Goal: Task Accomplishment & Management: Complete application form

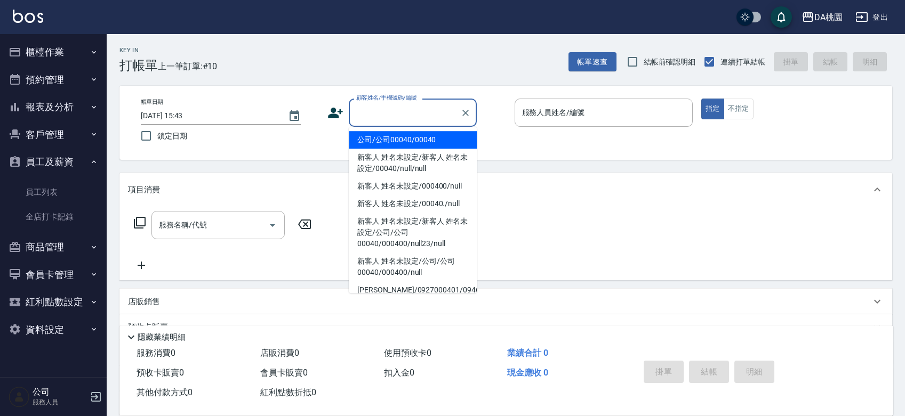
click at [398, 108] on input "顧客姓名/手機號碼/編號" at bounding box center [404, 112] width 102 height 19
click at [406, 139] on li "公司/公司00040/00040" at bounding box center [413, 140] width 128 height 18
type input "公司/公司00040/00040"
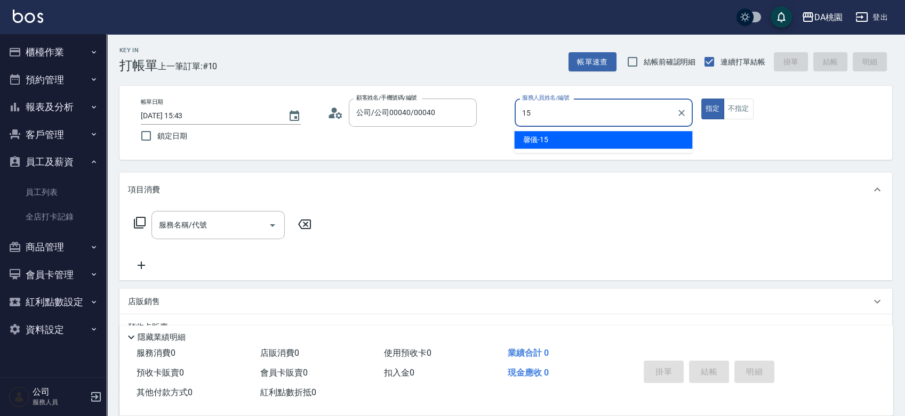
type input "馨儀-15"
type button "true"
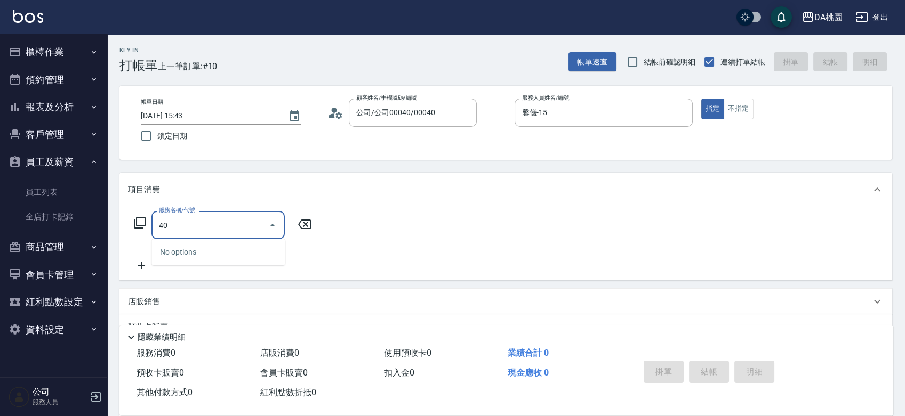
type input "400"
type input "150"
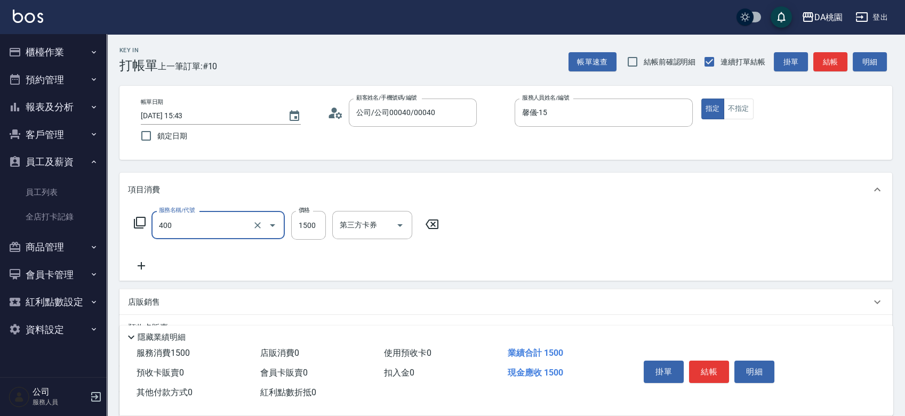
type input "染髮(400)"
type input "4"
type input "0"
type input "400"
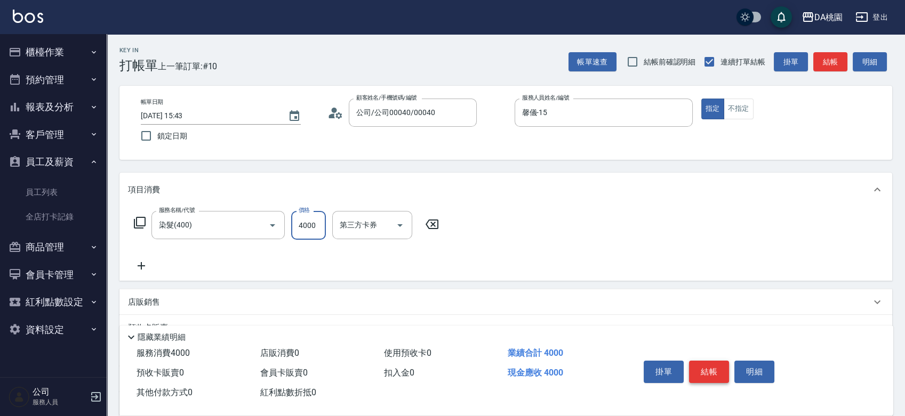
type input "4000"
click at [715, 364] on button "結帳" at bounding box center [709, 372] width 40 height 22
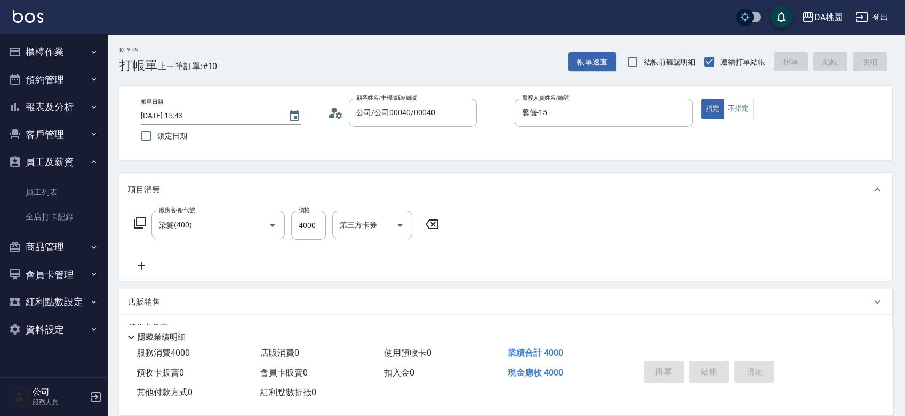
type input "[DATE] 17:19"
type input "0"
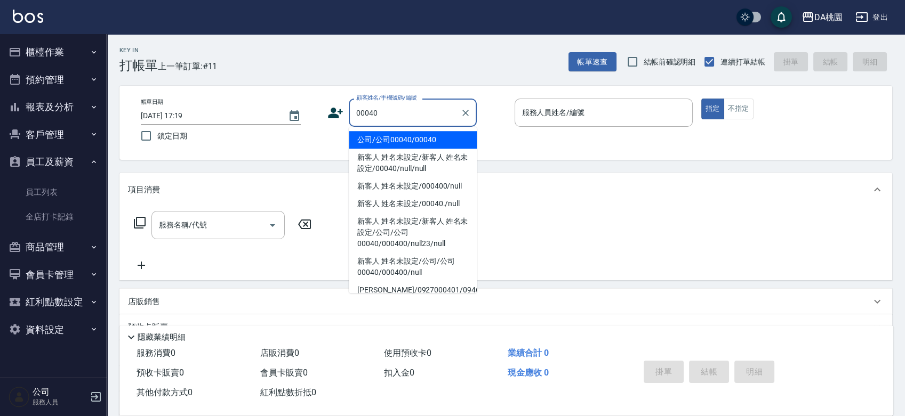
type input "公司/公司00040/00040"
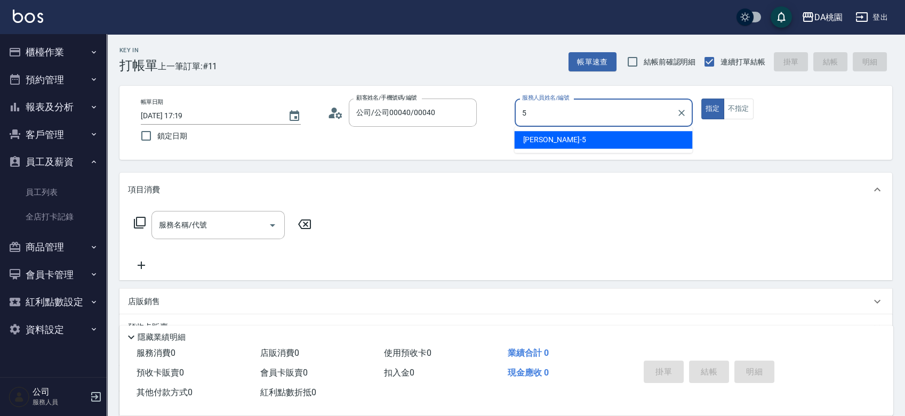
type input "琳達-5"
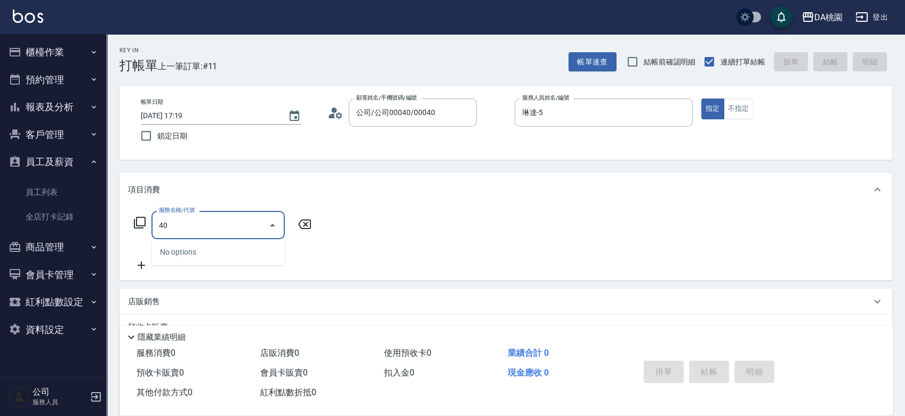
type input "400"
type input "150"
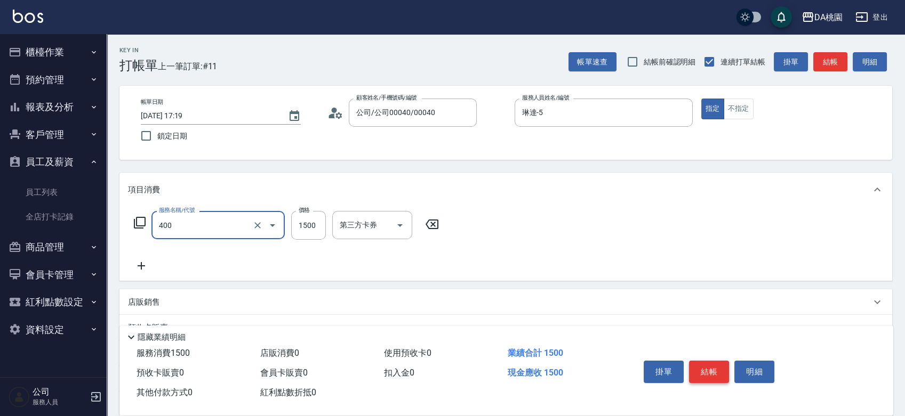
type input "染髮(400)"
type input "0"
type input "198"
type input "10"
type input "1980"
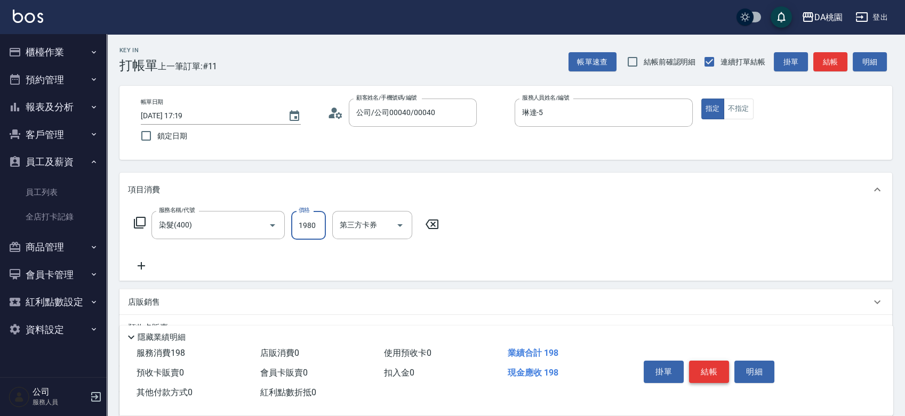
type input "190"
type input "1980"
click at [715, 364] on button "結帳" at bounding box center [709, 372] width 40 height 22
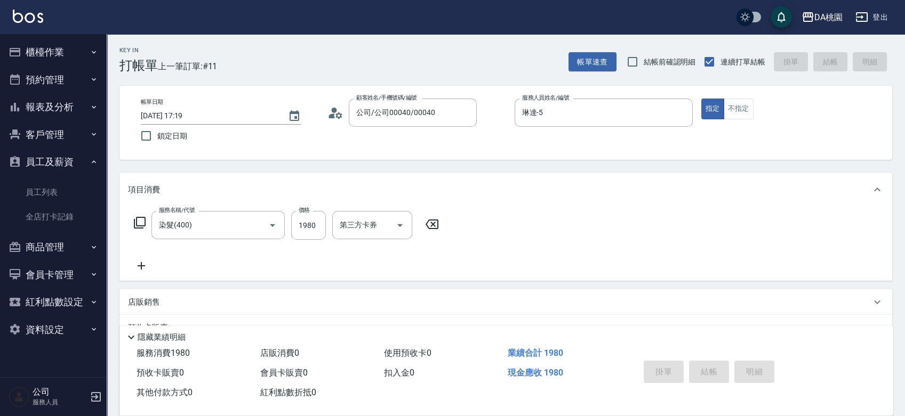
type input "0"
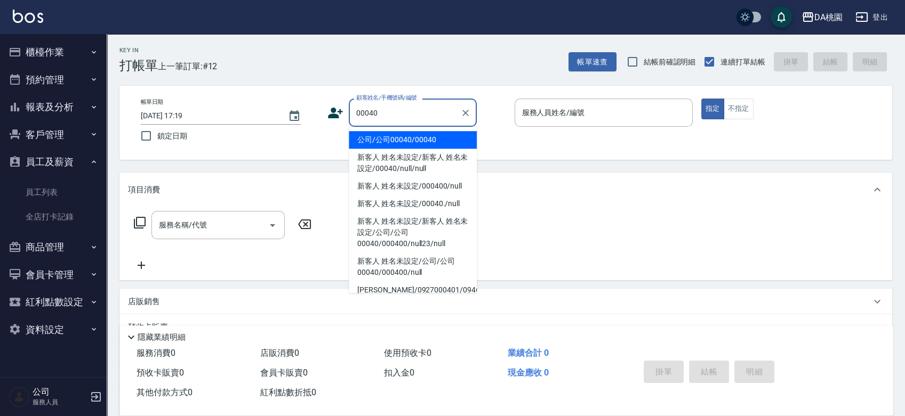
type input "00040"
type input "1"
type input "公司/公司00040/00040"
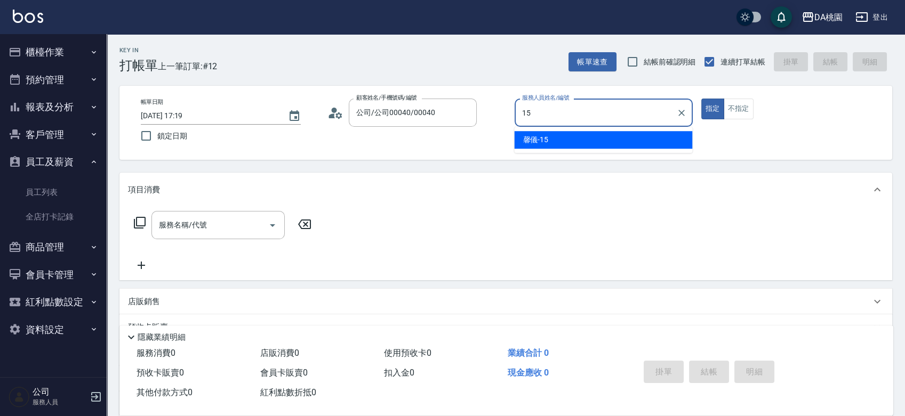
type input "馨儀-15"
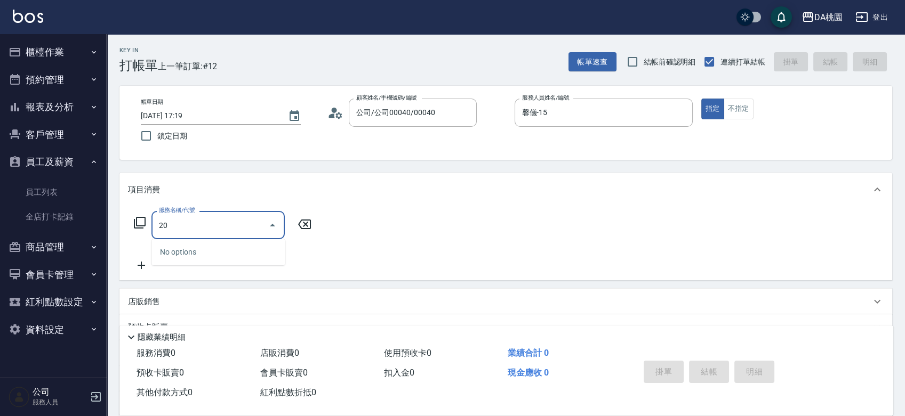
type input "200"
type input "150"
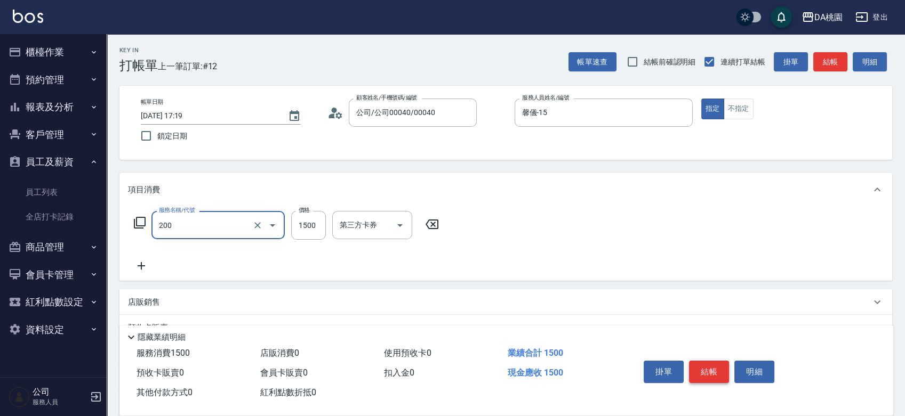
type input "離子燙(200)"
type input "0"
type input "300"
type input "30"
type input "3000"
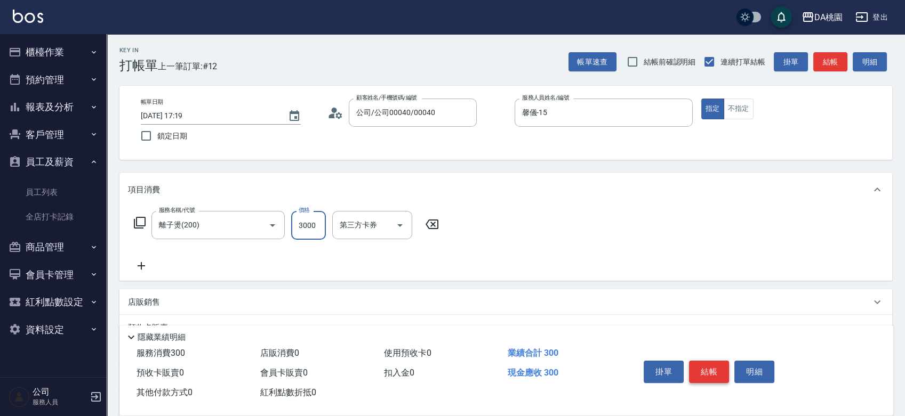
type input "300"
type input "3000"
click at [715, 364] on button "結帳" at bounding box center [709, 372] width 40 height 22
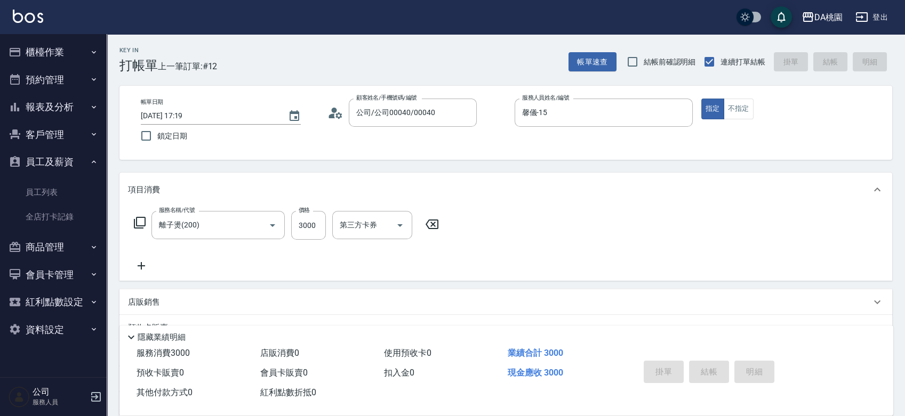
type input "0"
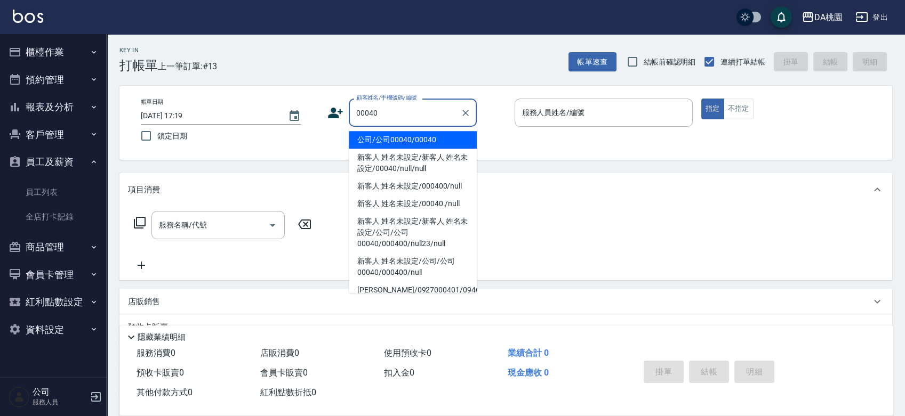
type input "公司/公司00040/00040"
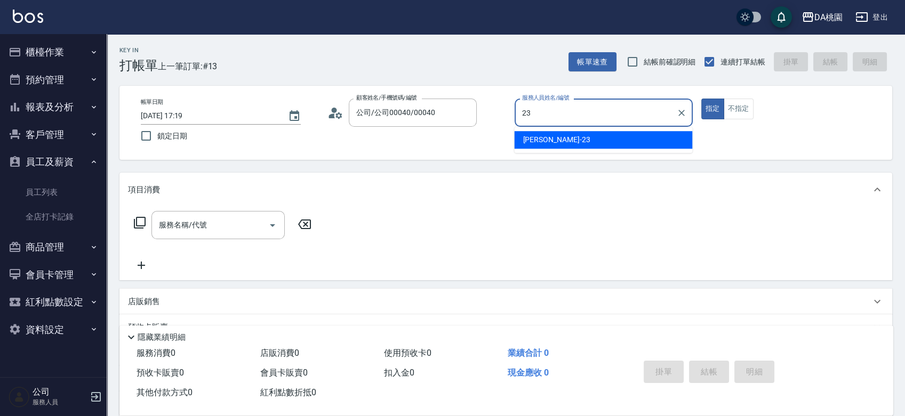
type input "亞瑟 -23"
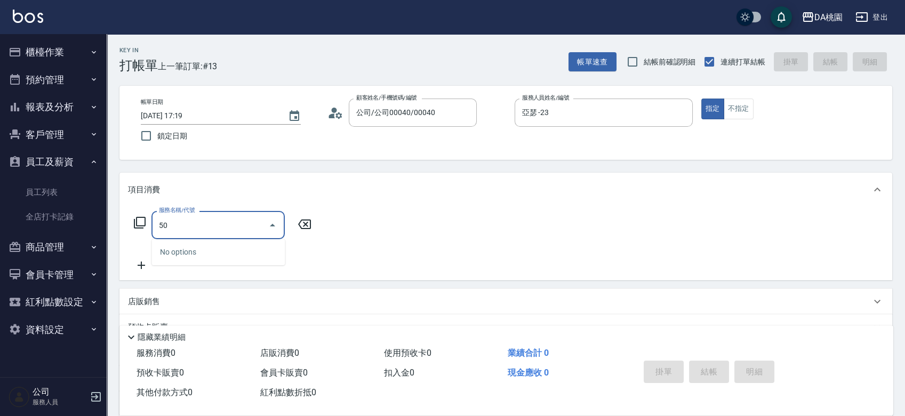
type input "501"
type input "20"
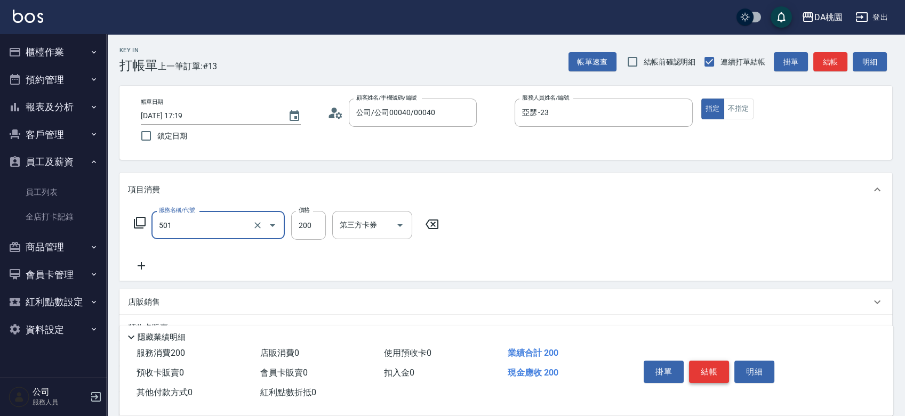
type input "洗髮(互助)(501)"
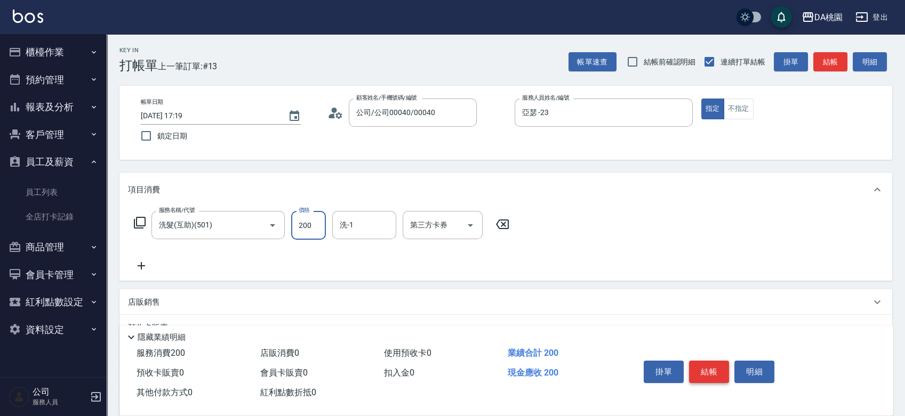
type input "0"
type input "25"
type input "20"
type input "250"
type input "C C-29"
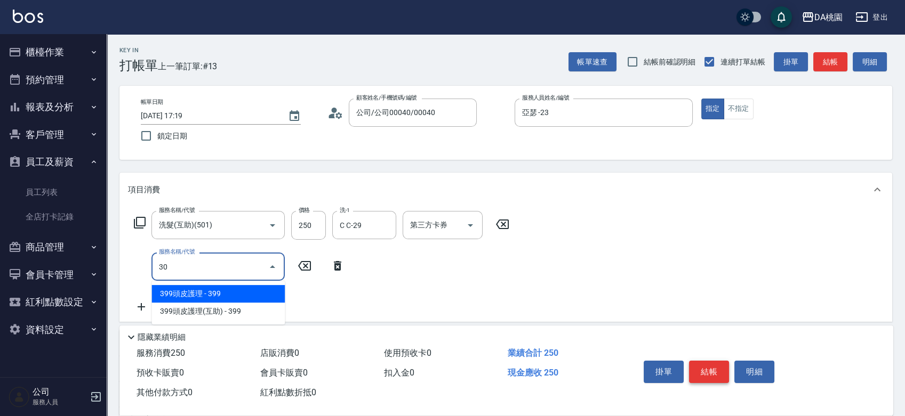
type input "303"
type input "50"
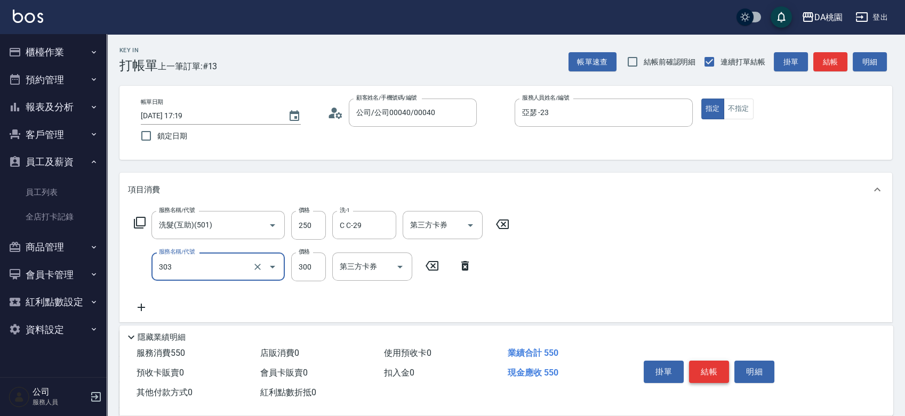
type input "A級剪髮(303)"
type input "20"
type input "350"
type input "60"
click at [312, 231] on input "250" at bounding box center [308, 225] width 35 height 29
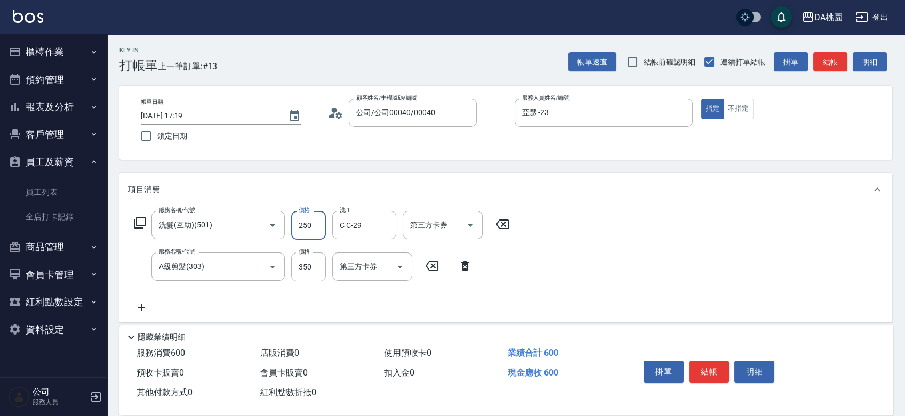
click at [312, 231] on input "250" at bounding box center [308, 225] width 35 height 29
click at [286, 272] on div "服務名稱/代號 A級剪髮(303) 服務名稱/代號 價格 350 價格 第三方卡券 第三方卡券" at bounding box center [303, 267] width 350 height 29
click at [303, 268] on input "350" at bounding box center [308, 267] width 35 height 29
type input "3"
type input "20"
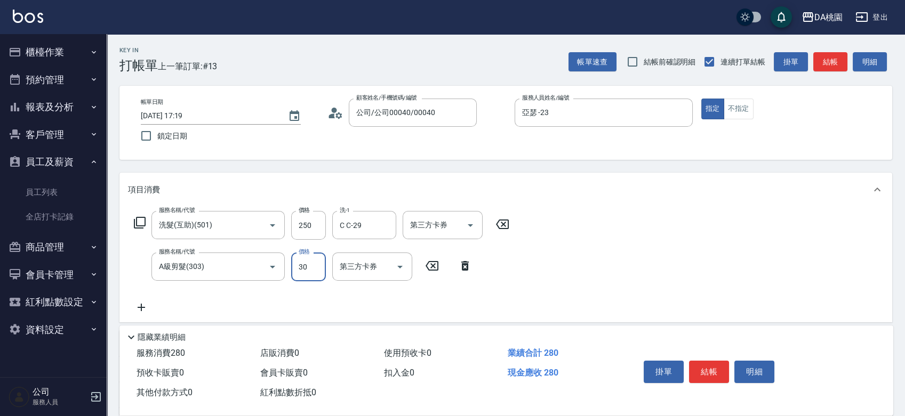
type input "300"
type input "50"
type input "300"
click at [716, 366] on button "結帳" at bounding box center [709, 372] width 40 height 22
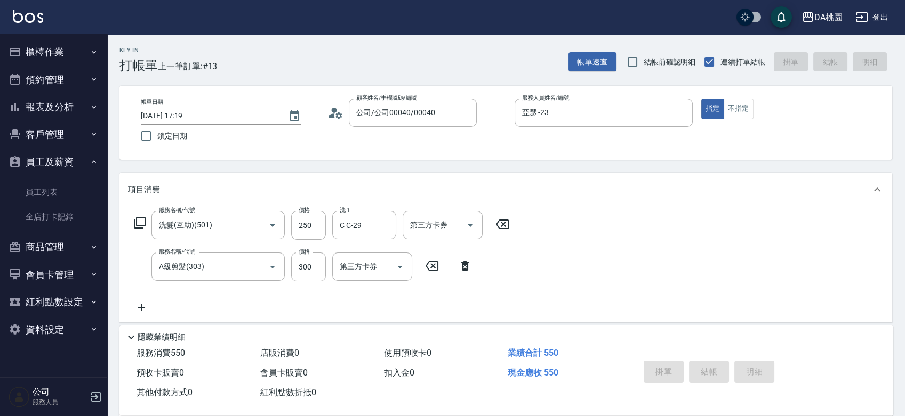
type input "[DATE] 17:20"
type input "0"
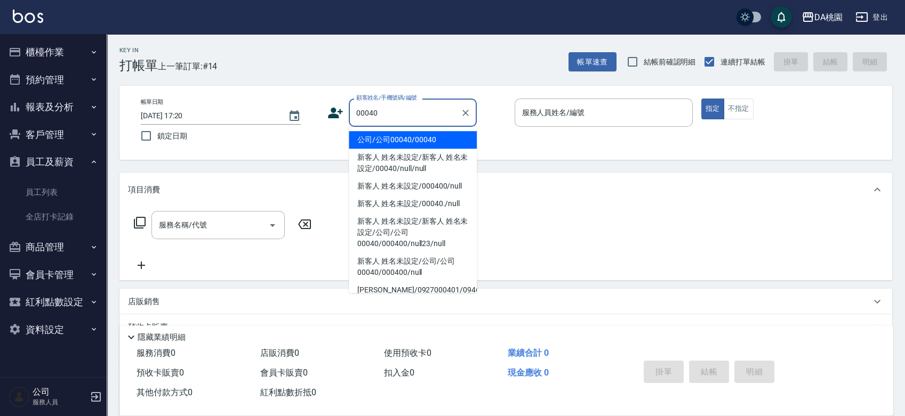
type input "公司/公司00040/00040"
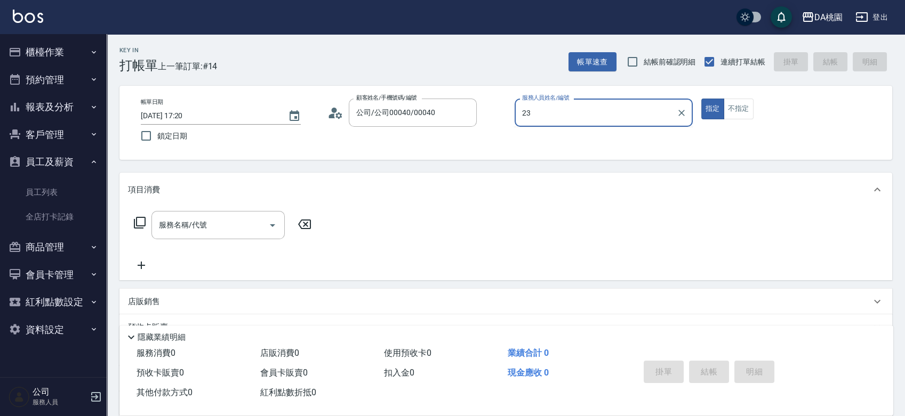
type input "亞瑟 -23"
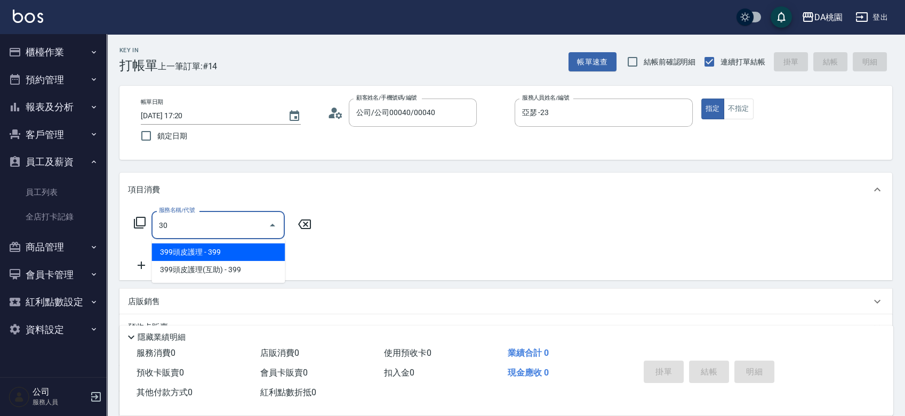
type input "303"
type input "30"
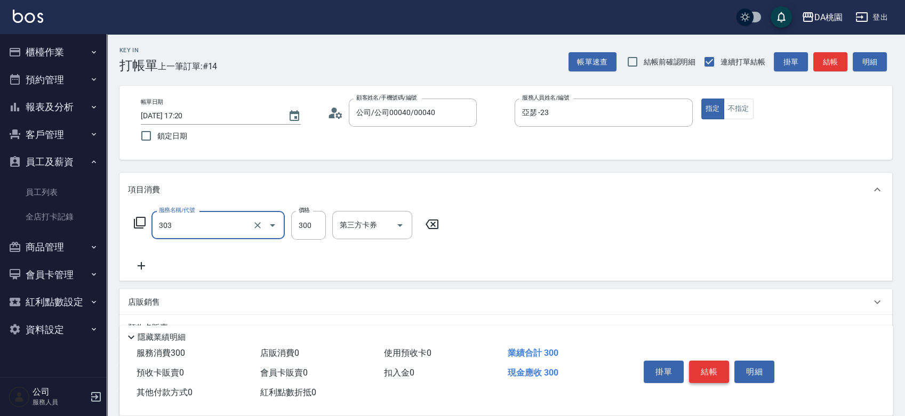
type input "A級剪髮(303)"
type input "0"
type input "350"
type input "30"
type input "350"
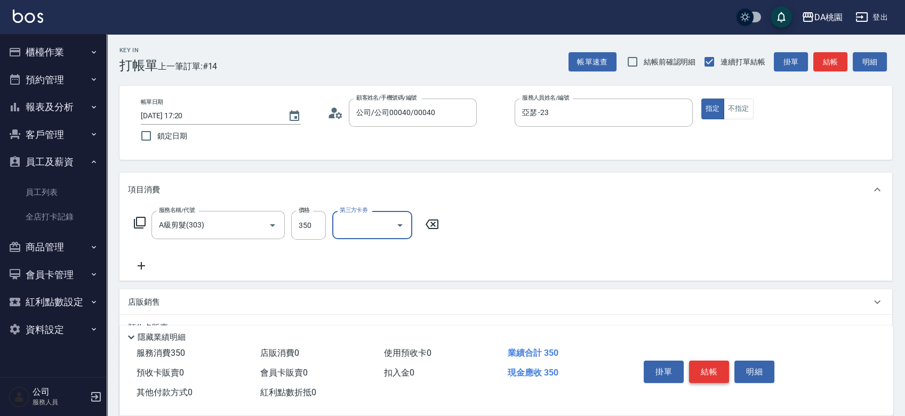
click at [716, 366] on button "結帳" at bounding box center [709, 372] width 40 height 22
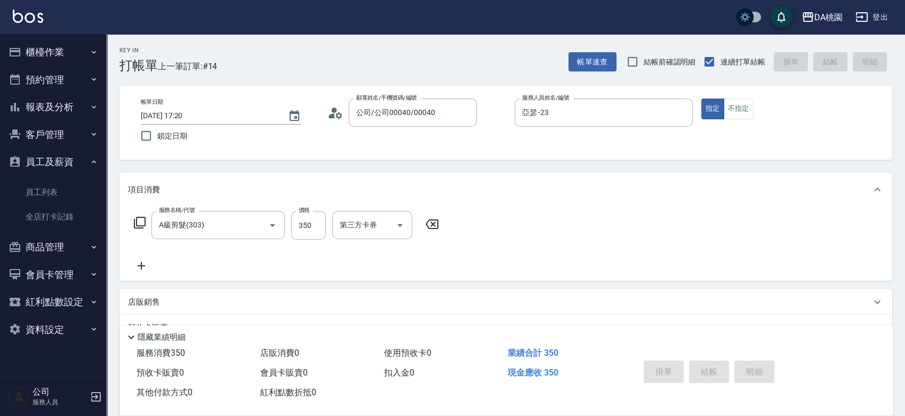
type input "[DATE] 17:21"
type input "0"
